Goal: Task Accomplishment & Management: Use online tool/utility

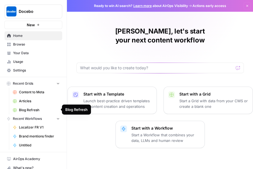
click at [29, 110] on span "Blog Refresh" at bounding box center [39, 109] width 41 height 5
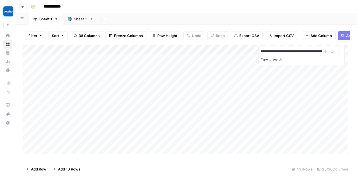
scroll to position [0, 70]
type input "**********"
click at [253, 53] on div "**********" at bounding box center [301, 51] width 81 height 7
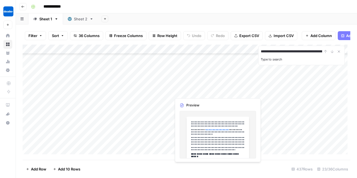
scroll to position [354, 0]
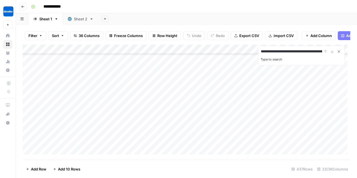
click at [253, 54] on icon "Close Search" at bounding box center [338, 51] width 4 height 4
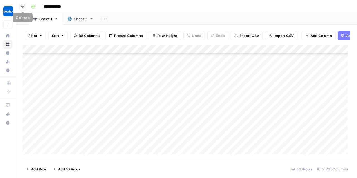
click at [24, 8] on icon "button" at bounding box center [22, 6] width 3 height 3
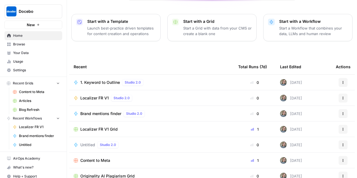
scroll to position [78, 0]
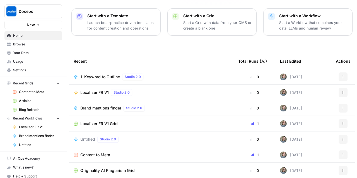
click at [23, 44] on span "Browse" at bounding box center [36, 44] width 47 height 5
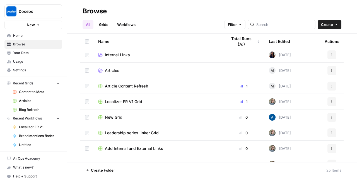
scroll to position [115, 0]
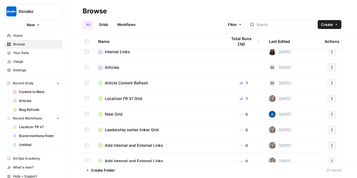
click at [131, 81] on span "Article Content Refresh" at bounding box center [126, 83] width 43 height 6
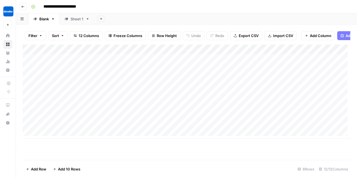
click at [25, 9] on button "Go back" at bounding box center [22, 6] width 7 height 7
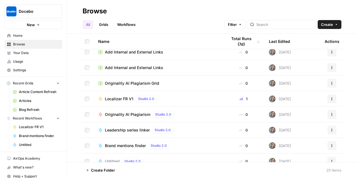
scroll to position [209, 0]
click at [143, 67] on span "Add Internal and External Links" at bounding box center [134, 67] width 58 height 6
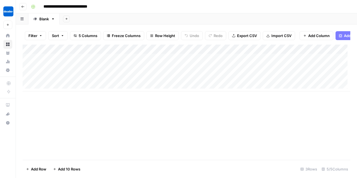
click at [25, 6] on button "Go back" at bounding box center [22, 6] width 7 height 7
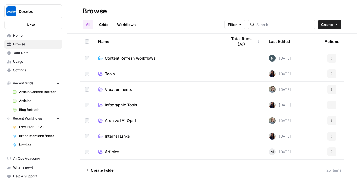
scroll to position [30, 0]
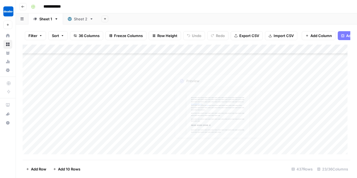
click at [186, 83] on div "Add Column" at bounding box center [187, 101] width 328 height 113
click at [144, 106] on div "Add Column" at bounding box center [187, 101] width 328 height 113
type input "**********"
click at [331, 54] on div "**********" at bounding box center [301, 51] width 81 height 7
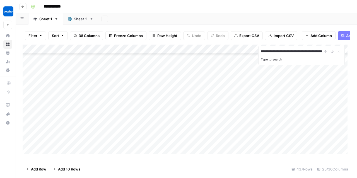
scroll to position [0, 0]
click at [331, 55] on div "**********" at bounding box center [301, 51] width 81 height 7
click at [341, 52] on button "Close Search" at bounding box center [338, 51] width 7 height 7
click at [72, 20] on div "Sheet 2" at bounding box center [78, 19] width 20 height 6
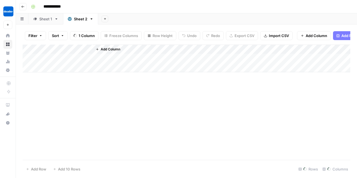
click at [47, 20] on div "Sheet 1" at bounding box center [45, 19] width 13 height 6
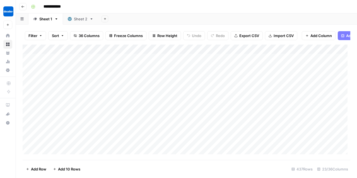
click at [44, 35] on button "Filter" at bounding box center [35, 35] width 21 height 9
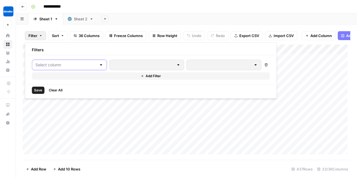
click at [62, 63] on input "text" at bounding box center [65, 65] width 61 height 6
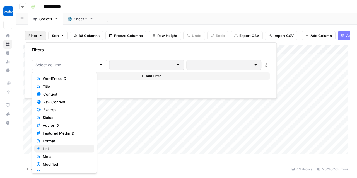
click at [71, 148] on span "Link" at bounding box center [66, 149] width 47 height 6
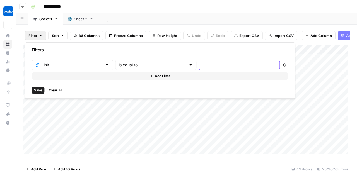
click at [202, 65] on input "text" at bounding box center [239, 65] width 74 height 6
paste input "https://www.docebo.com/learning-network/blog/employee-onboarding-tips/"
type input "https://www.docebo.com/learning-network/blog/employee-onboarding-tips/"
click at [36, 89] on span "Save" at bounding box center [38, 90] width 8 height 5
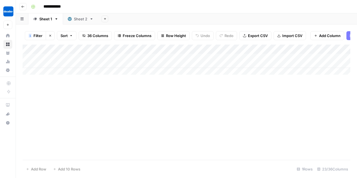
click at [32, 36] on button "1 Filter" at bounding box center [35, 35] width 21 height 9
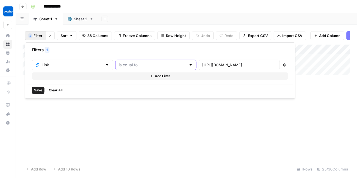
click at [127, 62] on input "text" at bounding box center [152, 65] width 67 height 6
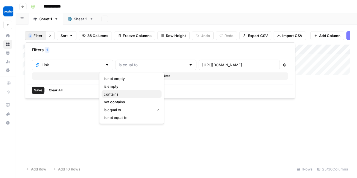
click at [122, 94] on span "contains" at bounding box center [130, 94] width 53 height 6
type input "contains"
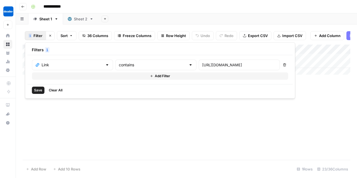
click at [172, 77] on button "Add Filter" at bounding box center [160, 75] width 256 height 7
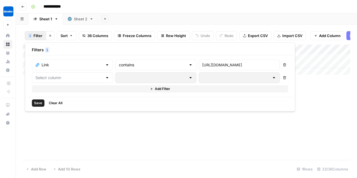
click at [173, 101] on div "Filters 1 Link contains https://www.docebo.com/learning-network/blog/employee-o…" at bounding box center [160, 76] width 270 height 69
click at [281, 76] on button "Delete" at bounding box center [284, 77] width 7 height 7
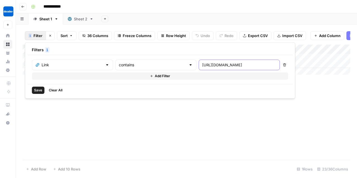
click at [209, 63] on input "https://www.docebo.com/learning-network/blog/employee-onboarding-tips/" at bounding box center [239, 65] width 74 height 6
drag, startPoint x: 210, startPoint y: 64, endPoint x: 231, endPoint y: 70, distance: 22.1
click at [231, 70] on div "Link contains https://www.docebo.com/learning-network/blog/employee-onboarding-…" at bounding box center [160, 70] width 256 height 20
click at [224, 63] on input "https://www.docebo.com/learning-network/blog/employee-onboarding-tips/" at bounding box center [239, 65] width 74 height 6
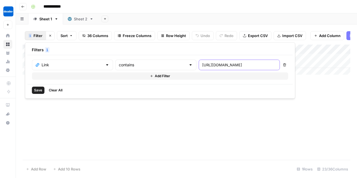
click at [227, 66] on input "https://www.docebo.com/learning-network/blog/employee-onboarding-tips/" at bounding box center [239, 65] width 74 height 6
type input "https://www.docebo.com/learning-network/blog/employee-onboarding-tips"
click at [41, 91] on span "Save" at bounding box center [38, 90] width 8 height 5
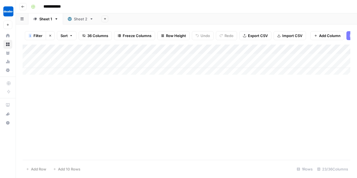
click at [33, 32] on button "1 Filter" at bounding box center [35, 35] width 21 height 9
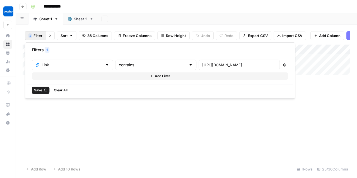
drag, startPoint x: 214, startPoint y: 64, endPoint x: 106, endPoint y: 59, distance: 108.0
click at [106, 59] on div "Link contains https://www.docebo.com/learning-network/blog/employee-onboarding-…" at bounding box center [159, 69] width 265 height 29
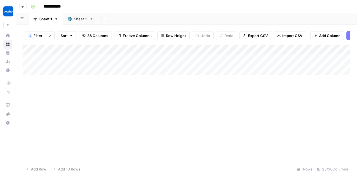
click at [176, 141] on div "Add Column" at bounding box center [187, 102] width 328 height 115
click at [258, 64] on div "Add Column" at bounding box center [187, 61] width 328 height 33
